Goal: Information Seeking & Learning: Learn about a topic

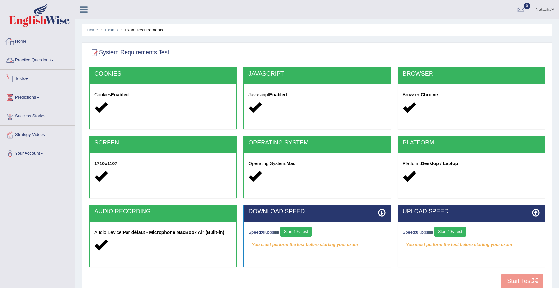
click at [50, 64] on link "Practice Questions" at bounding box center [37, 59] width 75 height 16
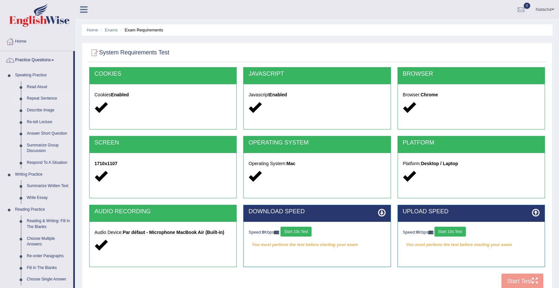
click at [47, 97] on link "Repeat Sentence" at bounding box center [48, 99] width 49 height 12
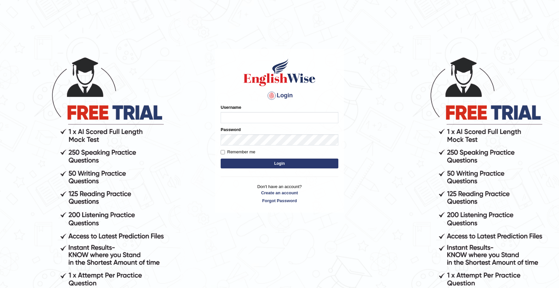
click at [390, 140] on body "Login Please fix the following errors: Username Password Remember me Login Don'…" at bounding box center [279, 172] width 559 height 288
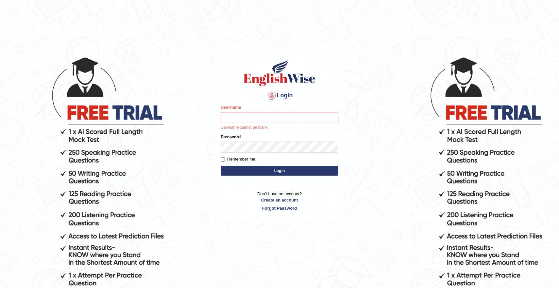
click at [312, 111] on div "Username Username cannot be blank." at bounding box center [280, 117] width 118 height 26
click at [312, 113] on input "Username" at bounding box center [280, 117] width 118 height 11
type input "natachacrh"
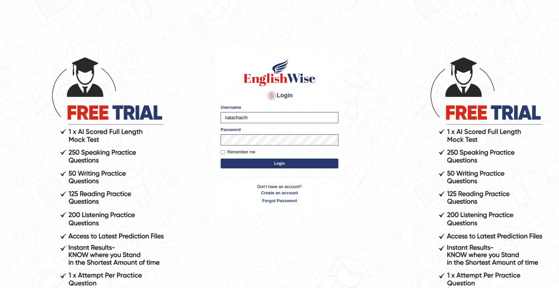
click at [315, 163] on button "Login" at bounding box center [280, 163] width 118 height 10
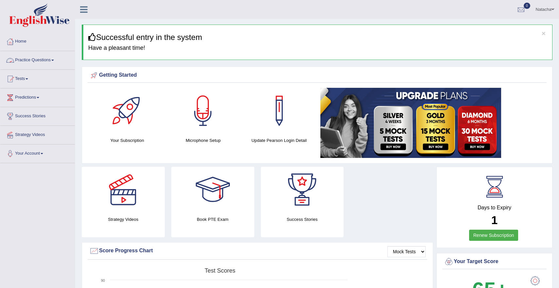
click at [54, 59] on link "Practice Questions" at bounding box center [37, 59] width 75 height 16
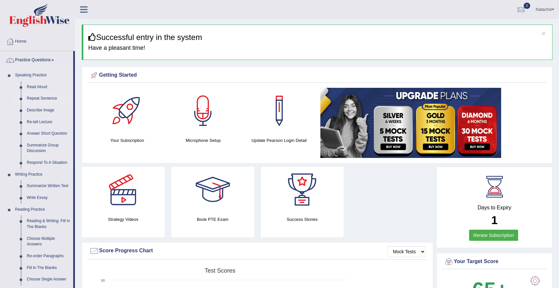
click at [45, 99] on link "Repeat Sentence" at bounding box center [48, 99] width 49 height 12
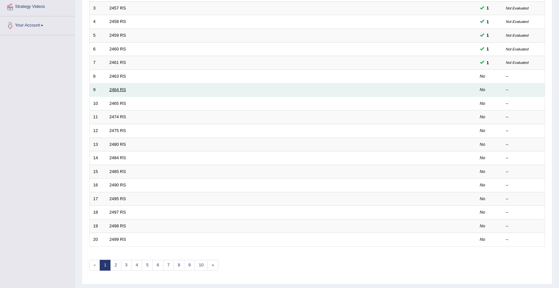
scroll to position [146, 0]
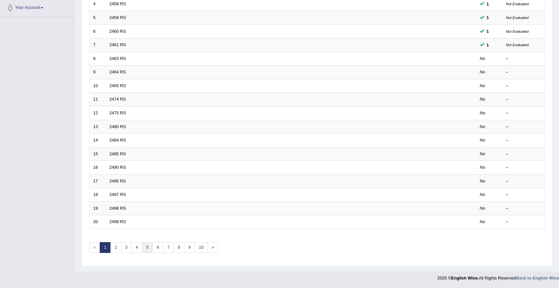
click at [145, 248] on link "5" at bounding box center [147, 247] width 11 height 11
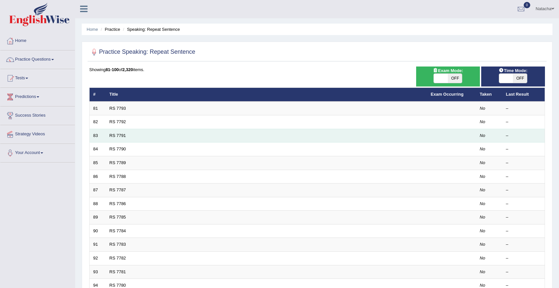
scroll to position [146, 0]
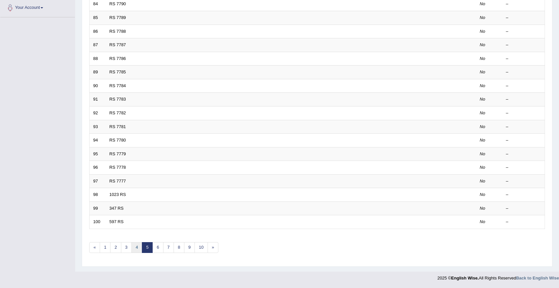
click at [134, 249] on link "4" at bounding box center [137, 247] width 11 height 11
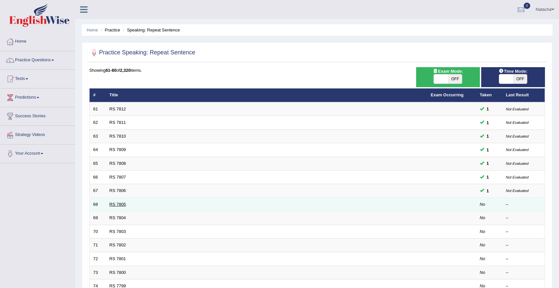
click at [120, 205] on link "RS 7805" at bounding box center [118, 204] width 17 height 5
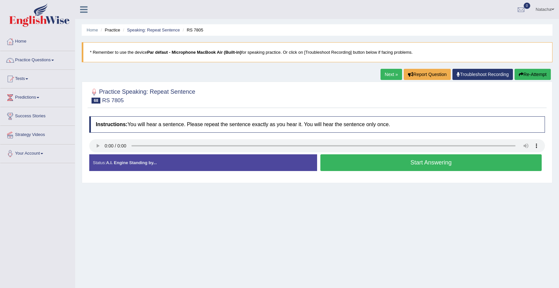
click at [353, 164] on button "Start Answering" at bounding box center [431, 162] width 221 height 17
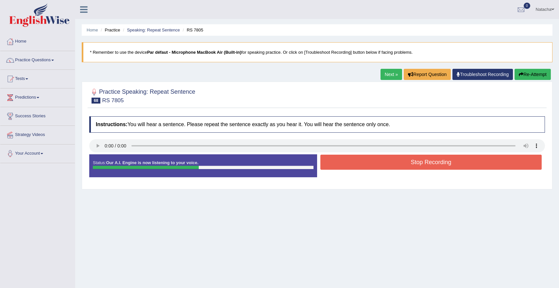
click at [370, 165] on button "Stop Recording" at bounding box center [431, 161] width 221 height 15
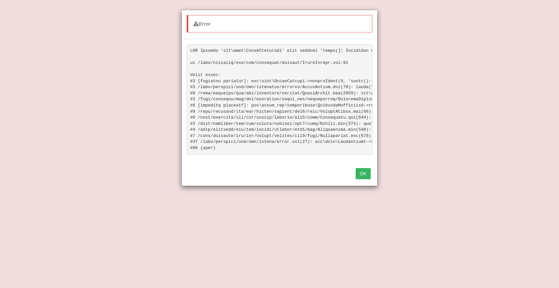
scroll to position [36, 0]
click at [367, 181] on div "OK" at bounding box center [280, 174] width 196 height 23
click at [363, 180] on div "OK" at bounding box center [280, 174] width 196 height 23
click at [363, 175] on button "OK" at bounding box center [363, 173] width 15 height 11
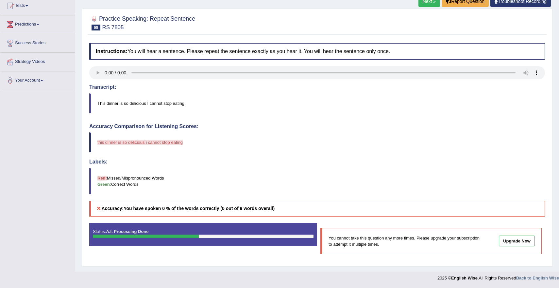
scroll to position [0, 0]
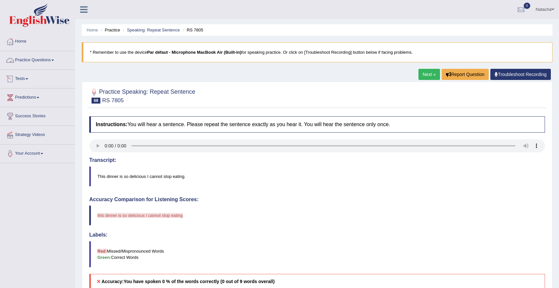
click at [45, 54] on link "Practice Questions" at bounding box center [37, 59] width 75 height 16
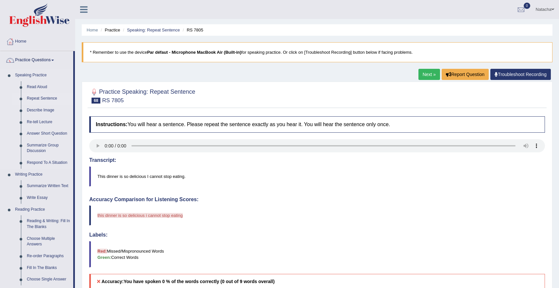
click at [47, 97] on link "Repeat Sentence" at bounding box center [48, 99] width 49 height 12
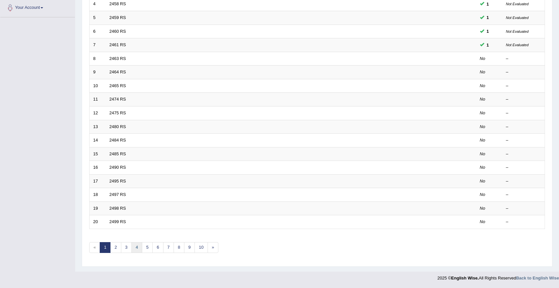
click at [135, 249] on link "4" at bounding box center [137, 247] width 11 height 11
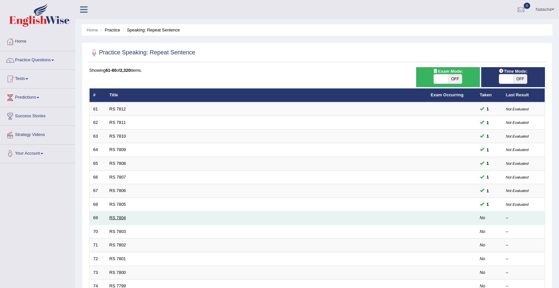
click at [121, 217] on link "RS 7804" at bounding box center [118, 217] width 17 height 5
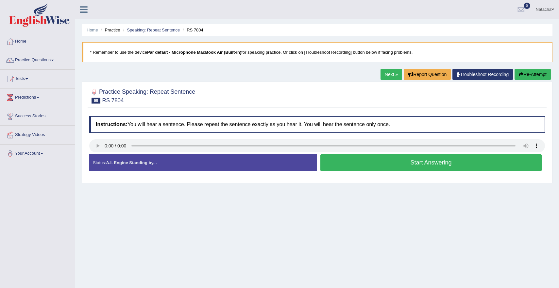
click at [378, 162] on button "Start Answering" at bounding box center [431, 162] width 221 height 17
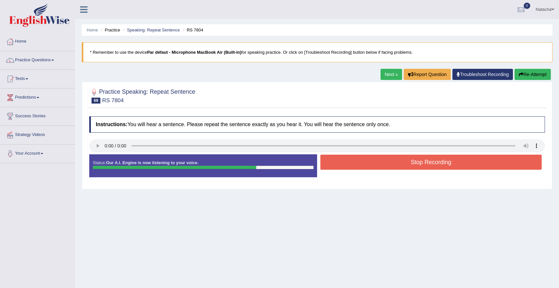
click at [436, 166] on button "Stop Recording" at bounding box center [431, 161] width 221 height 15
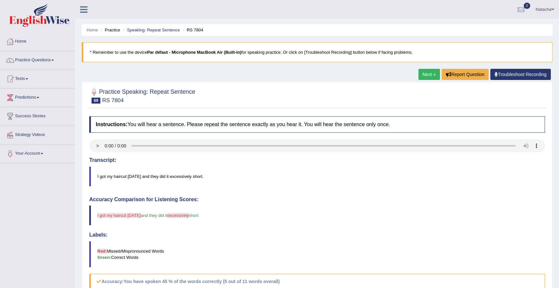
click at [204, 56] on blockquote "* Remember to use the device Par défaut - Microphone MacBook Air (Built-in) for…" at bounding box center [317, 52] width 471 height 20
click at [43, 61] on link "Practice Questions" at bounding box center [37, 59] width 75 height 16
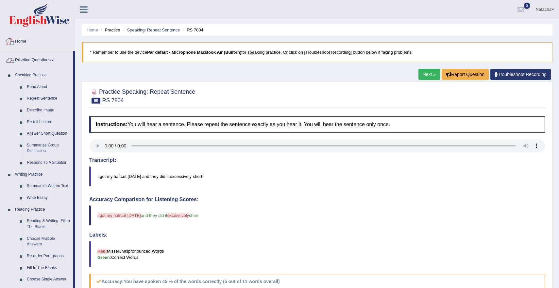
click at [39, 27] on link at bounding box center [38, 15] width 74 height 25
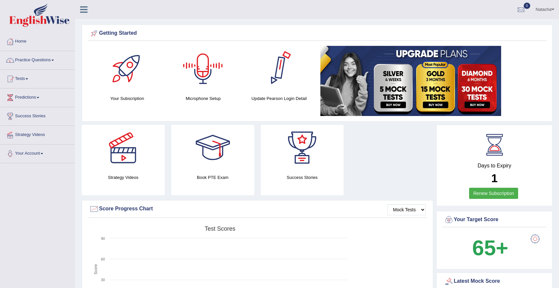
click at [222, 79] on div at bounding box center [203, 69] width 46 height 46
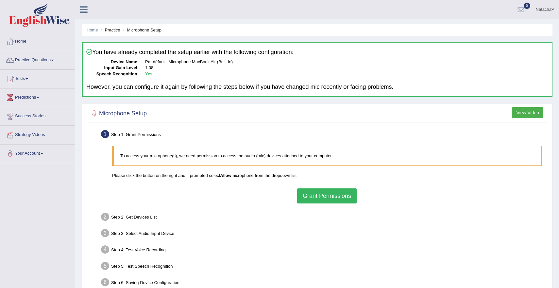
click at [526, 115] on button "View Video" at bounding box center [527, 112] width 31 height 11
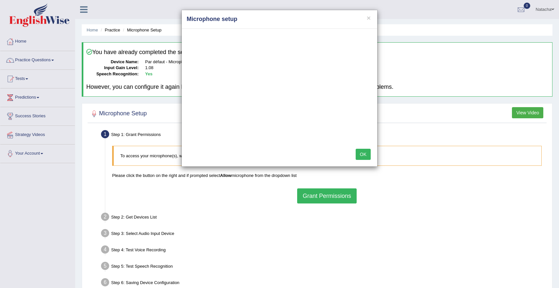
click at [362, 157] on button "OK" at bounding box center [363, 154] width 15 height 11
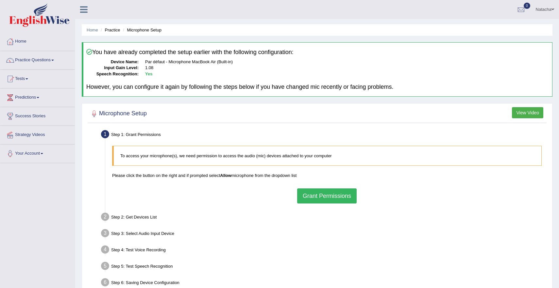
click at [345, 196] on button "Grant Permissions" at bounding box center [327, 195] width 60 height 15
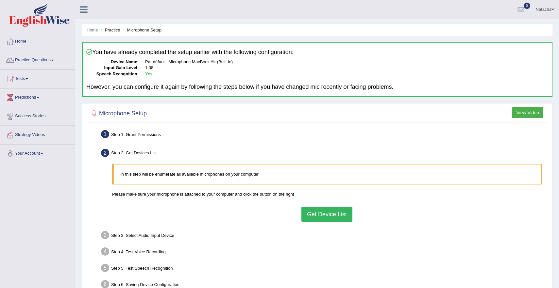
click at [342, 210] on button "Get Device List" at bounding box center [327, 213] width 51 height 15
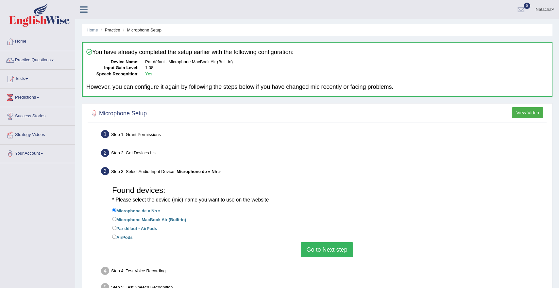
click at [168, 219] on label "Microphone MacBook Air (Built-in)" at bounding box center [149, 218] width 74 height 7
click at [116, 219] on input "Microphone MacBook Air (Built-in)" at bounding box center [114, 219] width 4 height 4
radio input "true"
click at [331, 249] on button "Go to Next step" at bounding box center [327, 249] width 52 height 15
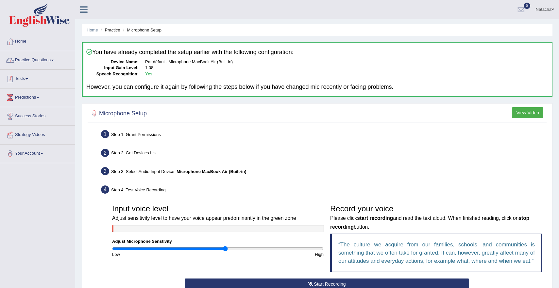
click at [51, 61] on link "Practice Questions" at bounding box center [37, 59] width 75 height 16
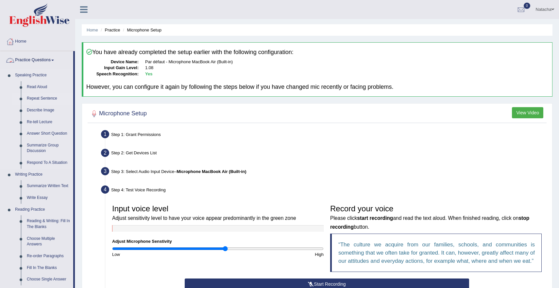
click at [46, 98] on link "Repeat Sentence" at bounding box center [48, 99] width 49 height 12
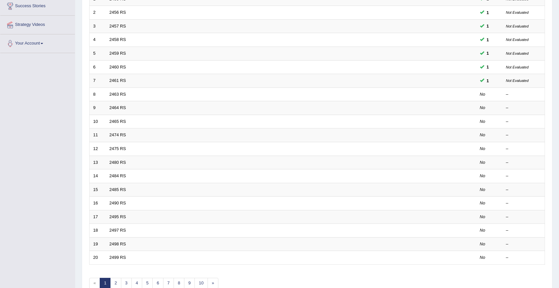
scroll to position [146, 0]
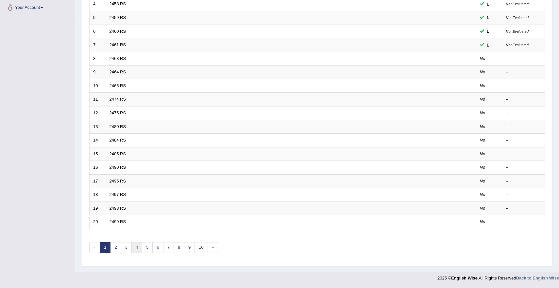
click at [133, 247] on link "4" at bounding box center [137, 247] width 11 height 11
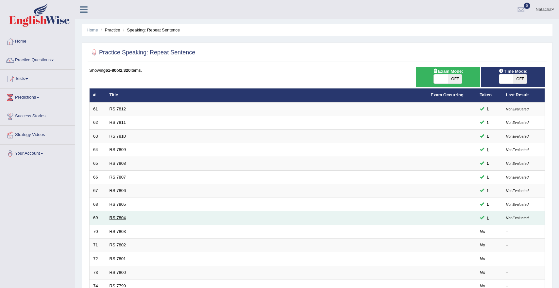
click at [113, 219] on link "RS 7804" at bounding box center [118, 217] width 17 height 5
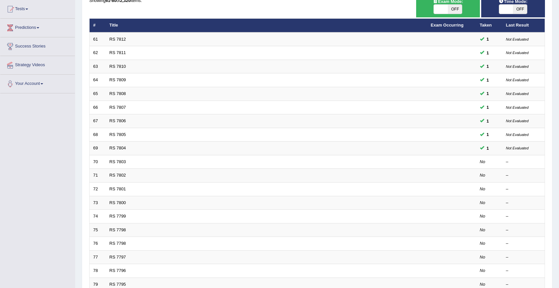
scroll to position [70, 0]
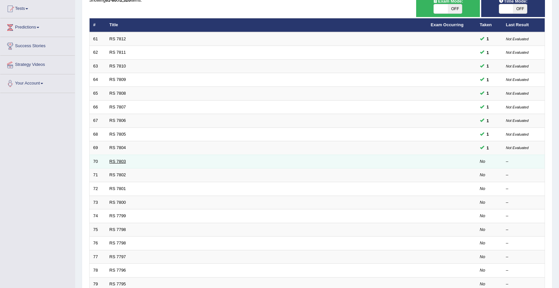
click at [115, 163] on link "RS 7803" at bounding box center [118, 161] width 17 height 5
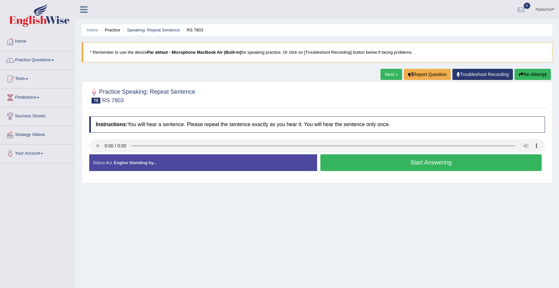
click at [479, 166] on button "Start Answering" at bounding box center [431, 162] width 221 height 17
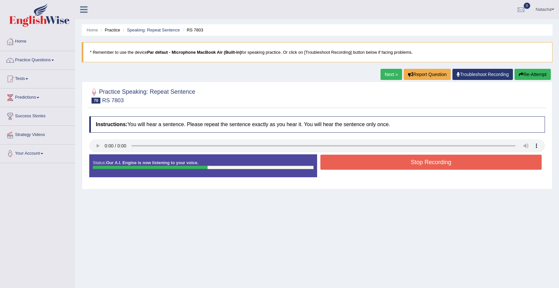
click at [479, 166] on button "Stop Recording" at bounding box center [431, 161] width 221 height 15
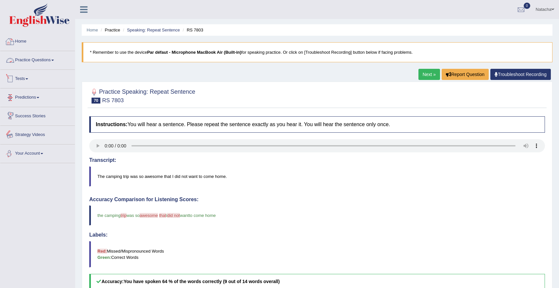
click at [54, 62] on link "Practice Questions" at bounding box center [37, 59] width 75 height 16
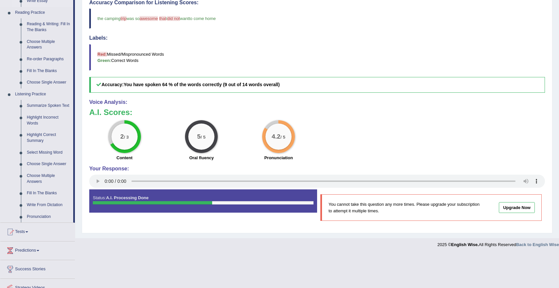
scroll to position [231, 0]
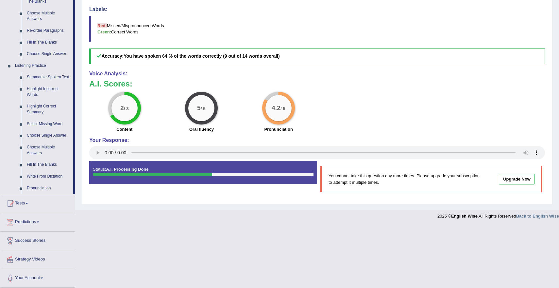
click at [28, 206] on link "Tests" at bounding box center [37, 202] width 75 height 16
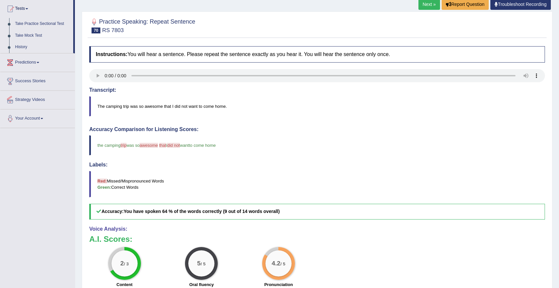
scroll to position [0, 0]
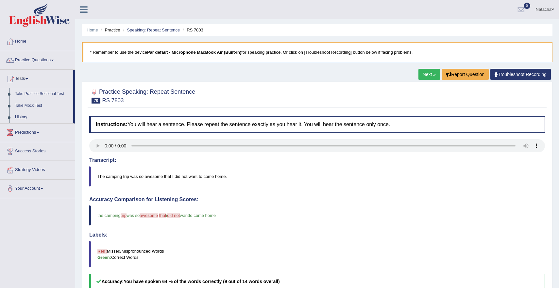
click at [34, 94] on link "Take Practice Sectional Test" at bounding box center [42, 94] width 61 height 12
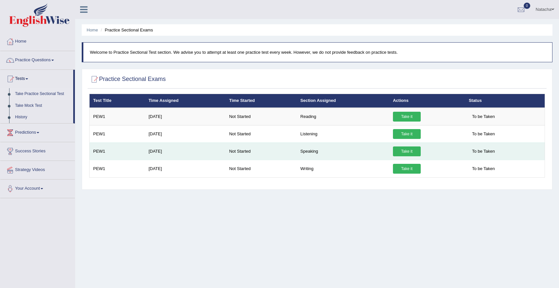
click at [408, 151] on link "Take it" at bounding box center [407, 151] width 28 height 10
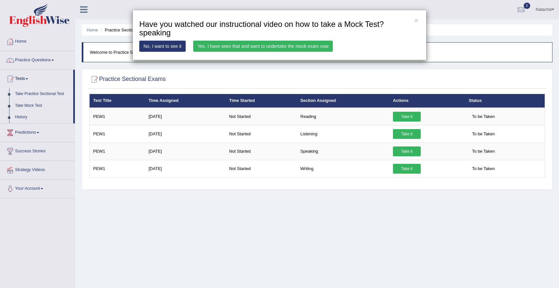
click at [294, 44] on link "Yes, I have seen that and want to undertake the mock exam now" at bounding box center [263, 46] width 140 height 11
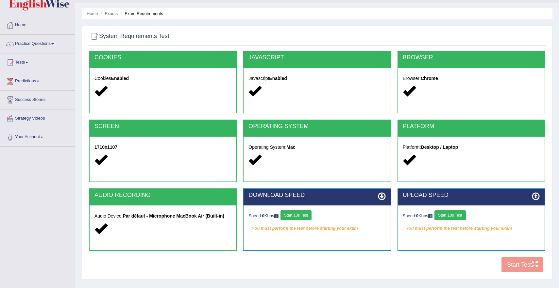
scroll to position [56, 0]
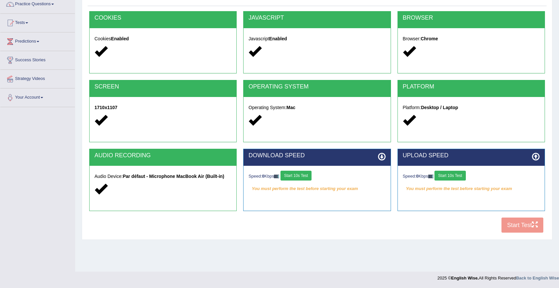
click at [312, 174] on button "Start 10s Test" at bounding box center [296, 175] width 31 height 10
click at [453, 177] on button "Start 10s Test" at bounding box center [450, 175] width 31 height 10
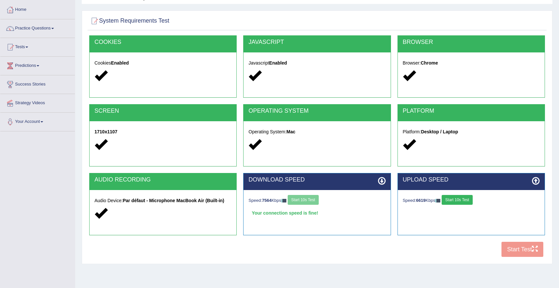
scroll to position [32, 0]
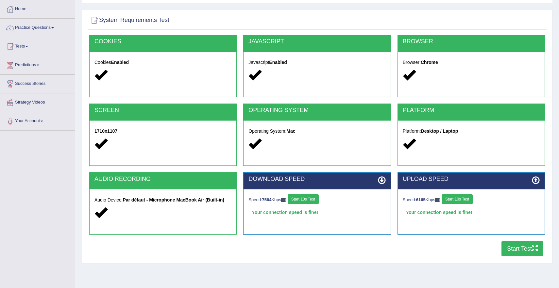
click at [527, 248] on button "Start Test" at bounding box center [523, 248] width 42 height 15
